Goal: Find specific page/section: Find specific page/section

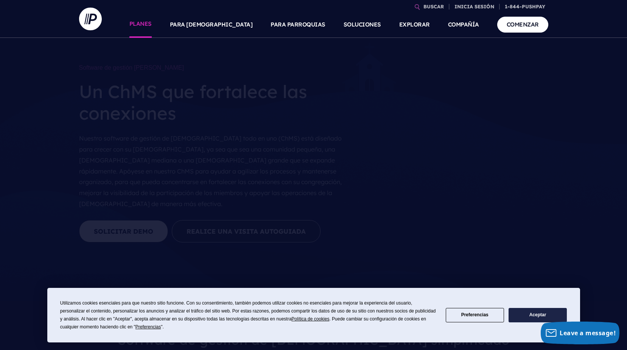
click at [152, 26] on link "PLANES" at bounding box center [140, 24] width 22 height 26
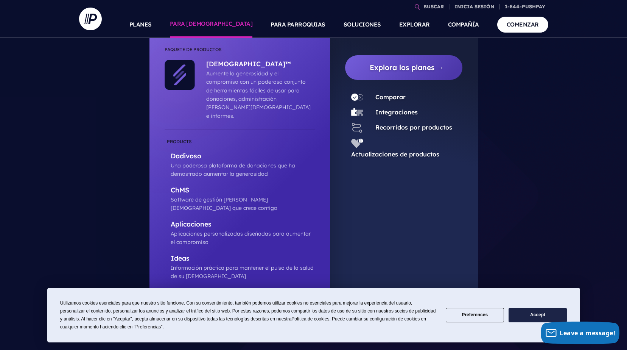
click at [231, 19] on link "PARA [DEMOGRAPHIC_DATA]" at bounding box center [211, 24] width 83 height 26
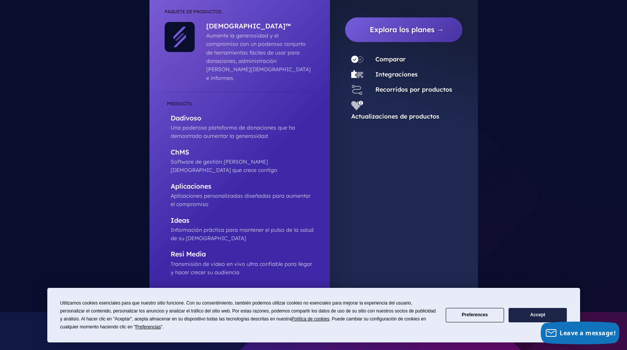
scroll to position [76, 0]
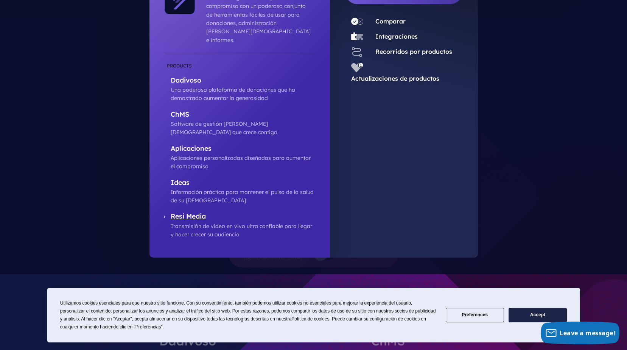
drag, startPoint x: 190, startPoint y: 200, endPoint x: 163, endPoint y: 199, distance: 26.9
click at [171, 212] on p "Resi Media" at bounding box center [243, 216] width 144 height 9
